Goal: Check status: Check status

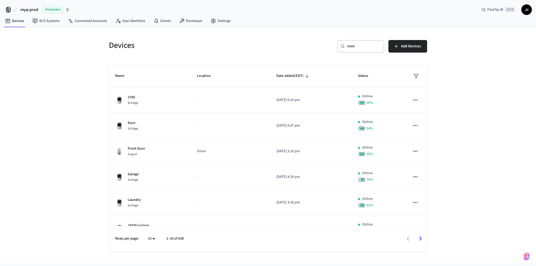
click at [288, 76] on span "Date added (EDT)" at bounding box center [294, 76] width 34 height 8
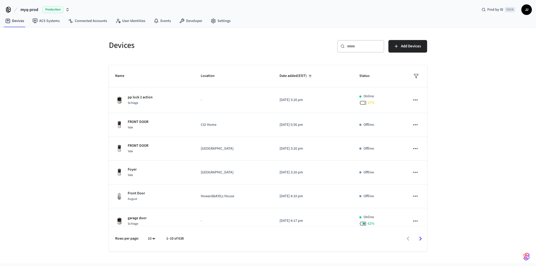
click at [288, 76] on span "Date added (EDT)" at bounding box center [297, 76] width 34 height 8
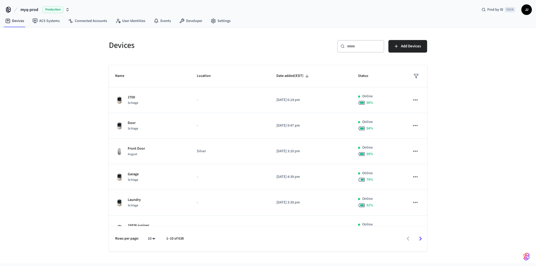
click at [33, 9] on span "myq-prod" at bounding box center [29, 10] width 18 height 6
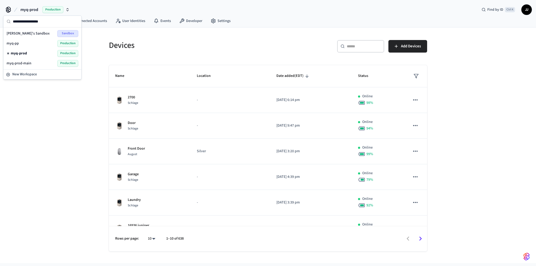
click at [36, 61] on div "myq-prod-main Production" at bounding box center [43, 63] width 72 height 7
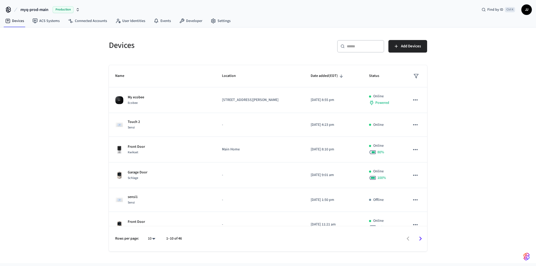
click at [235, 52] on div "Devices" at bounding box center [184, 45] width 162 height 23
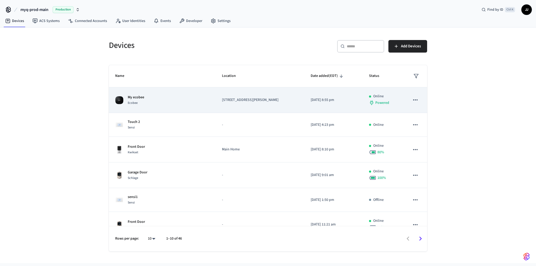
click at [135, 96] on p "My ecobee" at bounding box center [136, 97] width 16 height 5
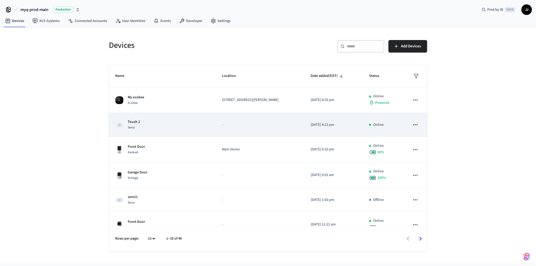
click at [150, 128] on div "Touch 2 Sensi" at bounding box center [162, 124] width 94 height 11
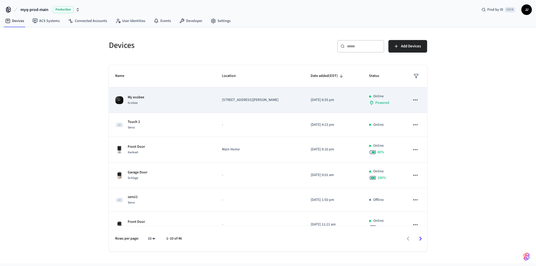
click at [147, 94] on td "My ecobee Ecobee" at bounding box center [162, 100] width 107 height 26
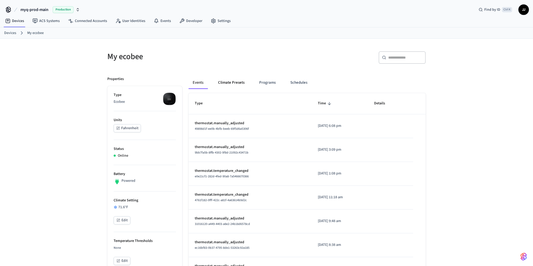
click at [240, 82] on button "Climate Presets" at bounding box center [231, 82] width 35 height 13
